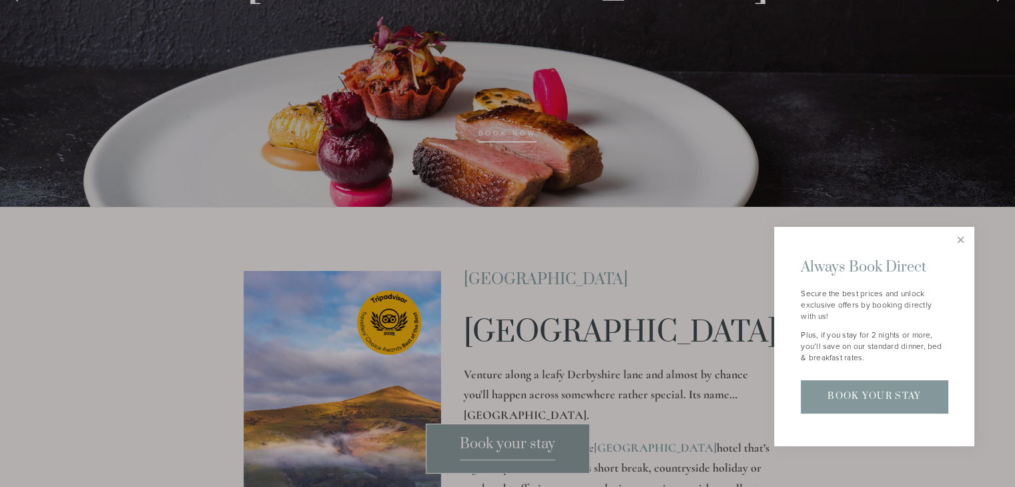
scroll to position [253, 0]
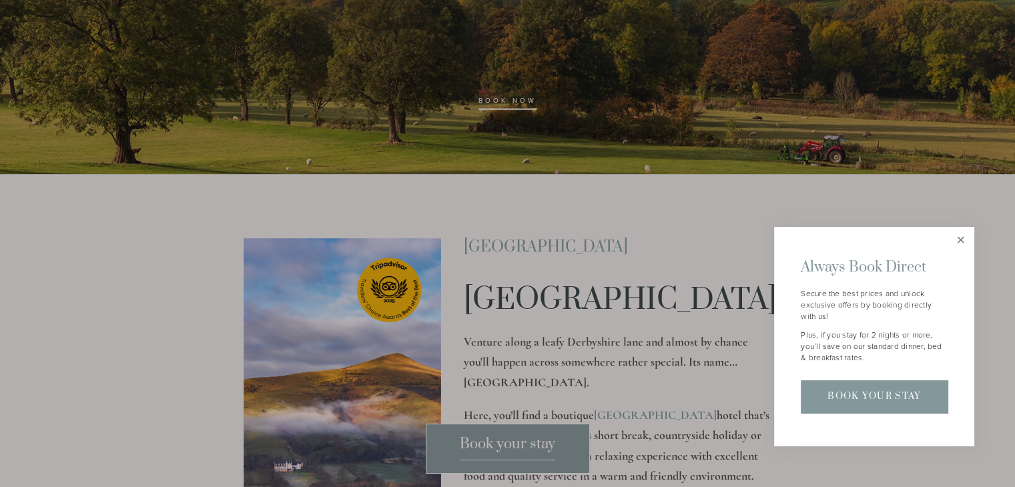
click at [962, 241] on link "Close" at bounding box center [960, 240] width 23 height 23
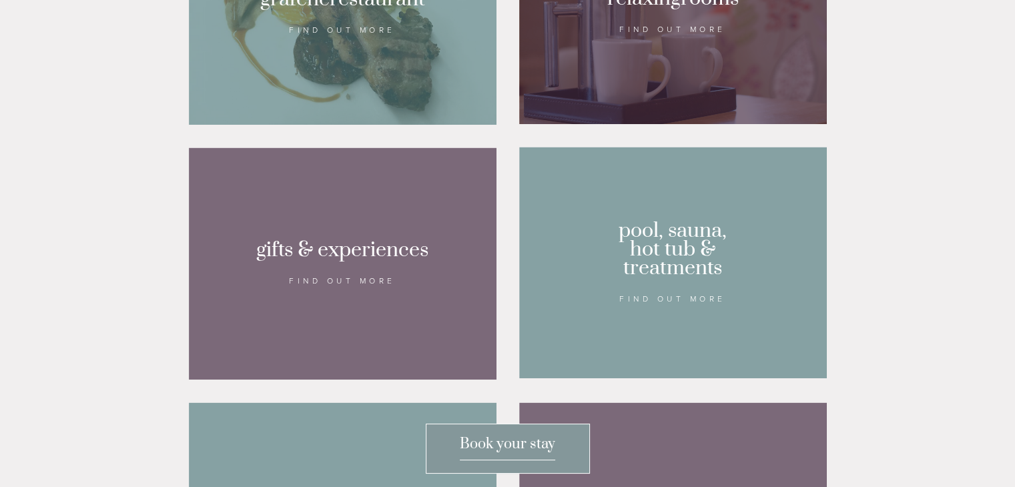
scroll to position [0, 0]
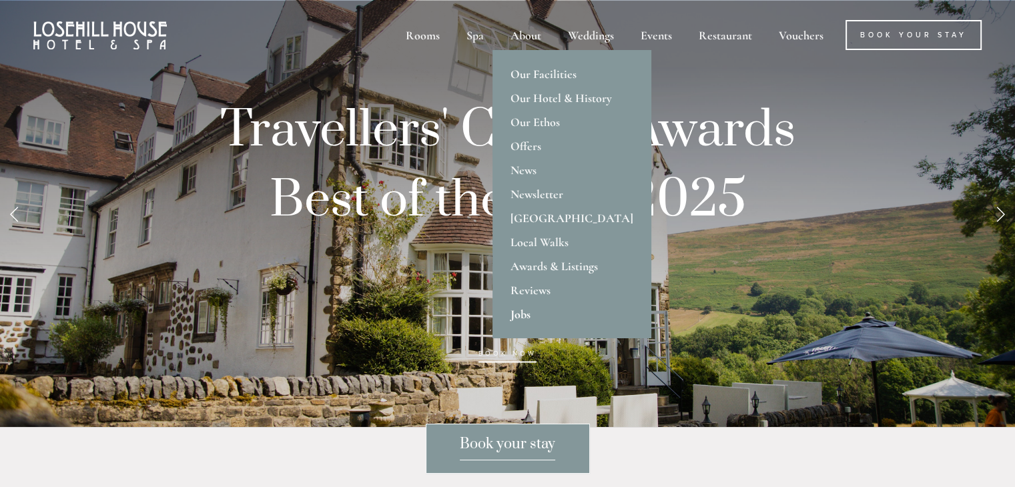
click at [528, 312] on link "Jobs" at bounding box center [571, 314] width 159 height 24
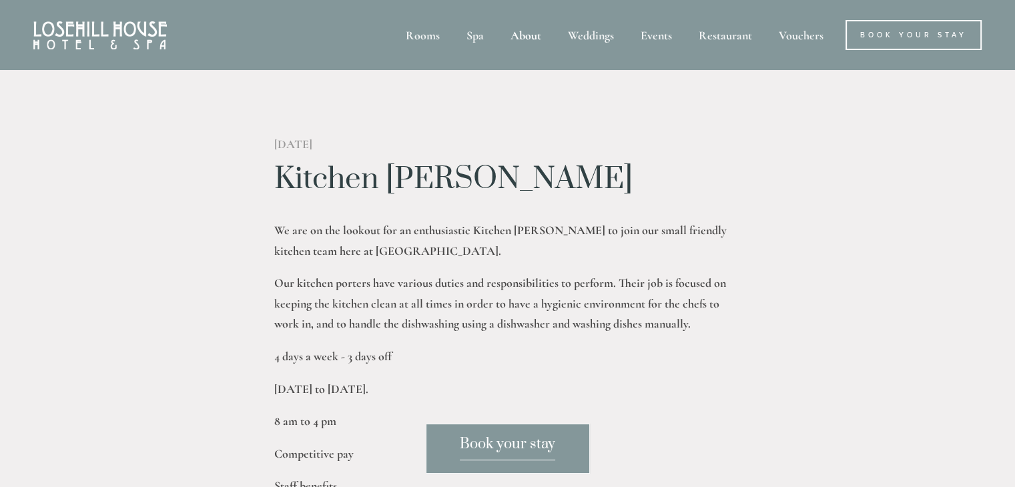
click at [80, 35] on img at bounding box center [99, 35] width 133 height 28
